Goal: Check status: Check status

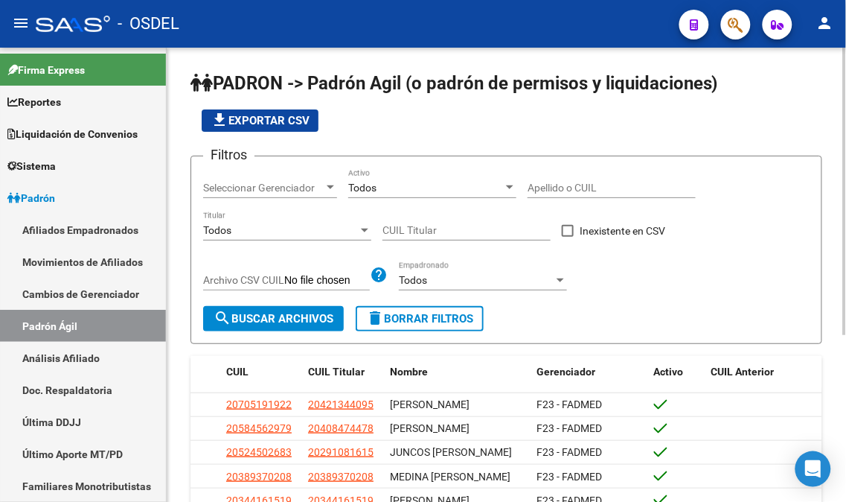
click at [569, 186] on input "Apellido o CUIL" at bounding box center [612, 188] width 168 height 13
paste input "27332237409"
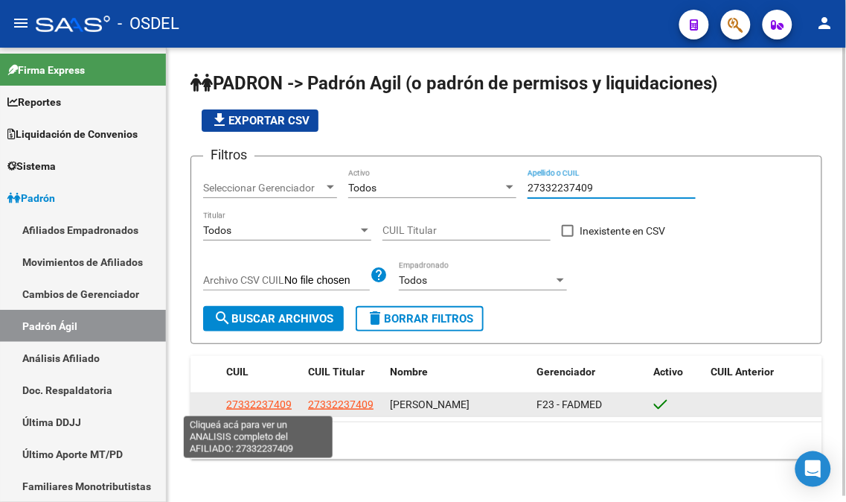
type input "27332237409"
click at [240, 406] on span "27332237409" at bounding box center [259, 404] width 66 height 12
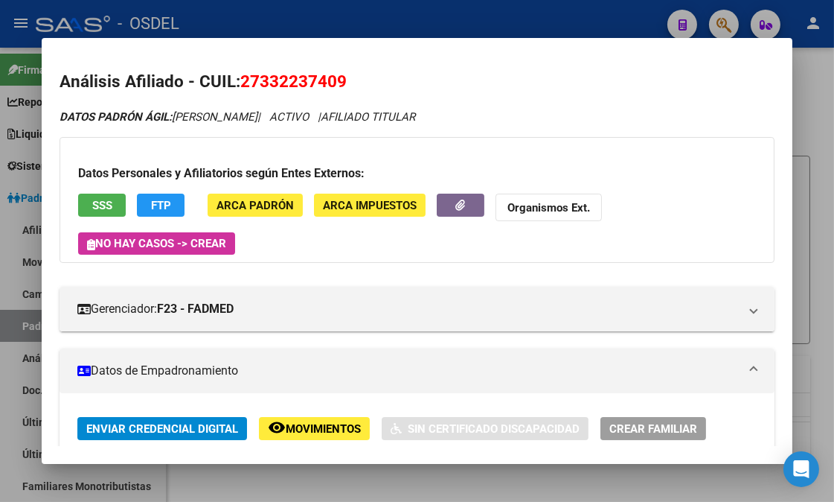
click at [100, 197] on button "SSS" at bounding box center [102, 205] width 48 height 23
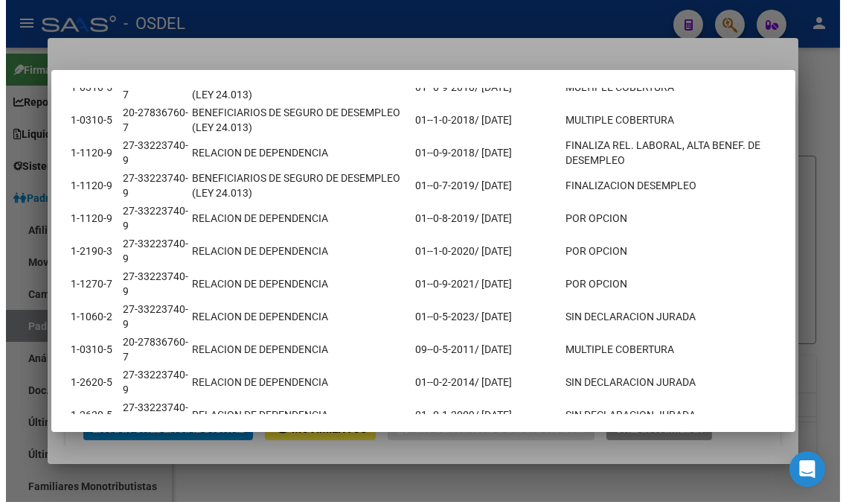
scroll to position [336, 0]
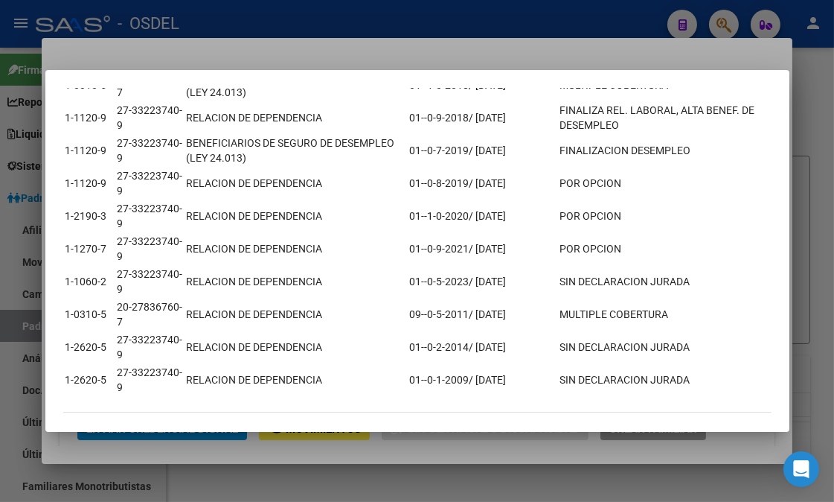
click at [825, 197] on div at bounding box center [417, 251] width 834 height 502
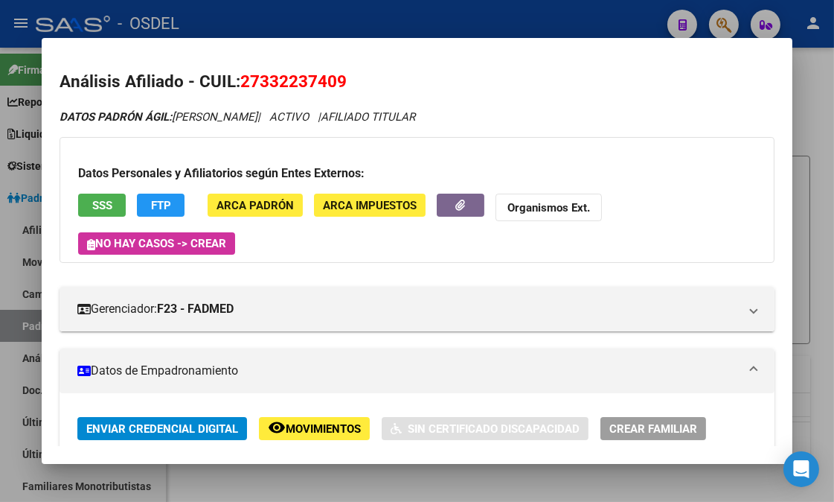
click at [825, 197] on div at bounding box center [417, 251] width 834 height 502
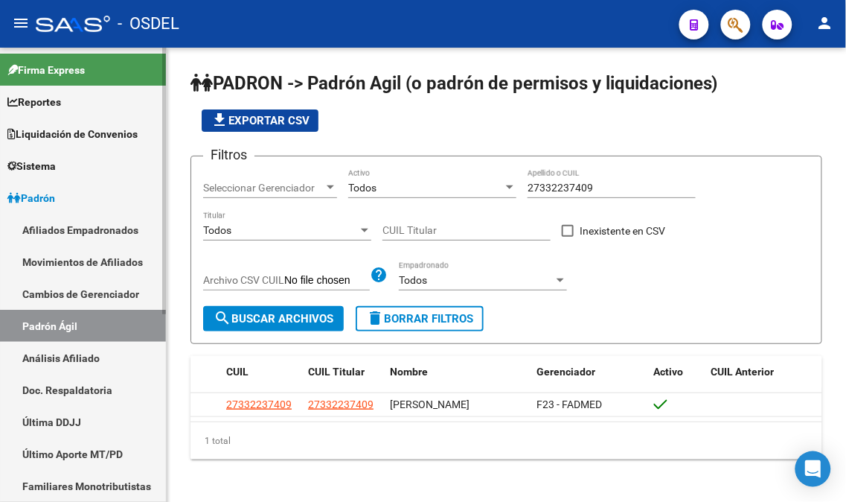
click at [100, 227] on link "Afiliados Empadronados" at bounding box center [83, 230] width 166 height 32
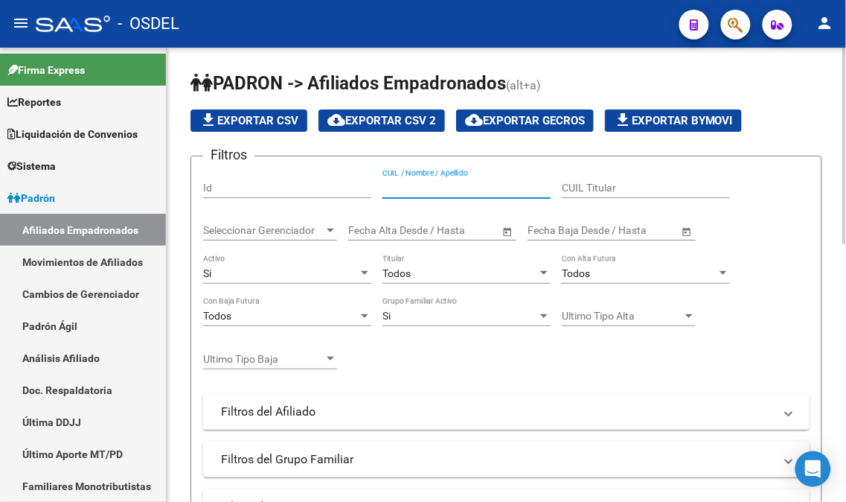
click at [421, 189] on input "CUIL / Nombre / Apellido" at bounding box center [467, 188] width 168 height 13
paste input "27332237409"
type input "27332237409"
click at [71, 263] on link "Movimientos de Afiliados" at bounding box center [83, 262] width 166 height 32
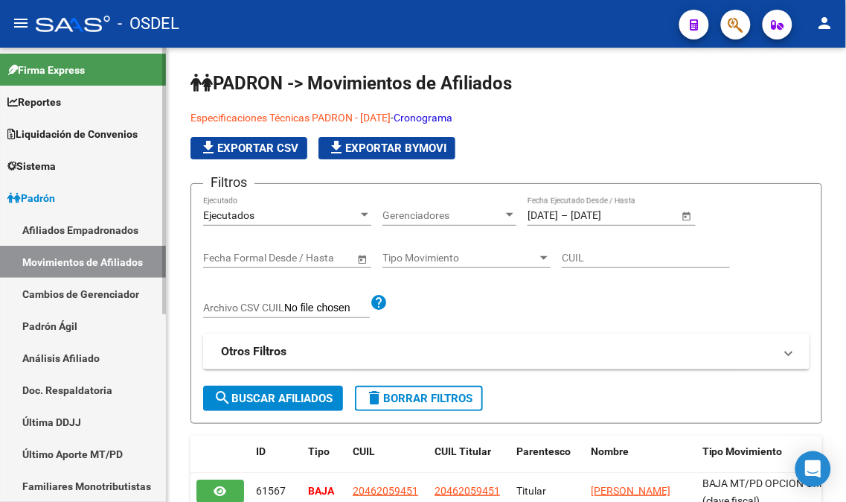
click at [57, 325] on link "Padrón Ágil" at bounding box center [83, 326] width 166 height 32
